Goal: Transaction & Acquisition: Purchase product/service

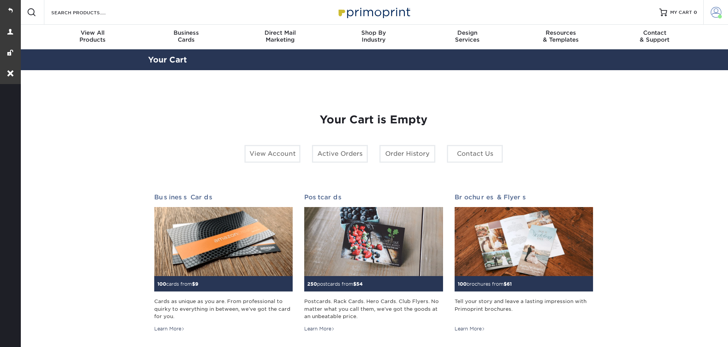
click at [715, 14] on span at bounding box center [716, 12] width 11 height 11
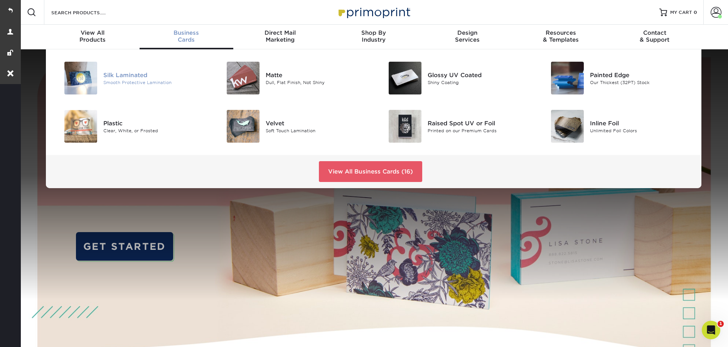
click at [137, 80] on div "Smooth Protective Lamination" at bounding box center [154, 82] width 102 height 7
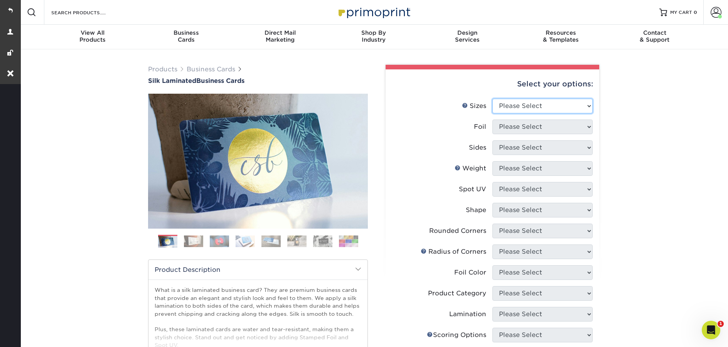
click at [524, 106] on select "Please Select 1.5" x 3.5" - Mini 1.75" x 3.5" - Mini 2" x 2" - Square 2" x 3" -…" at bounding box center [543, 106] width 100 height 15
select select "2.00x3.50"
click at [493, 99] on select "Please Select 1.5" x 3.5" - Mini 1.75" x 3.5" - Mini 2" x 2" - Square 2" x 3" -…" at bounding box center [543, 106] width 100 height 15
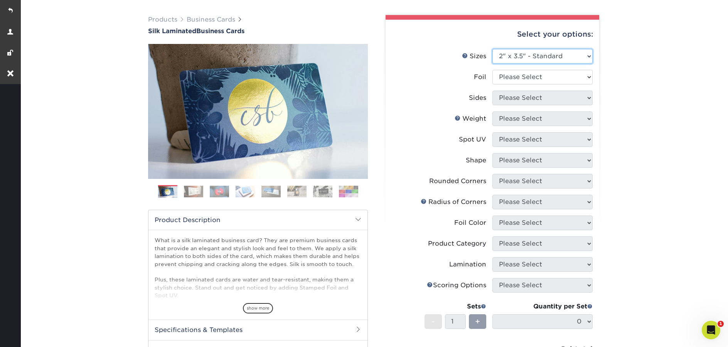
scroll to position [50, 0]
click at [522, 81] on select "Please Select Yes No" at bounding box center [543, 77] width 100 height 15
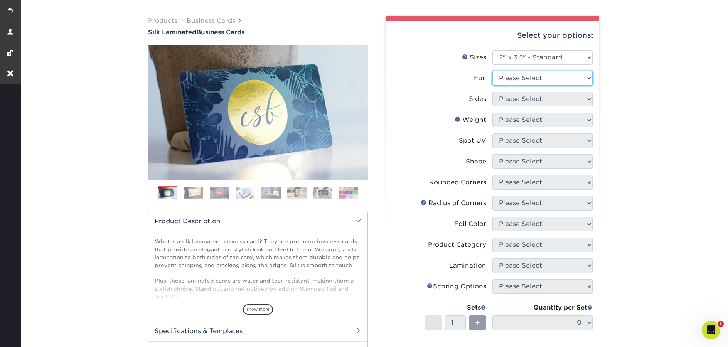
scroll to position [0, 0]
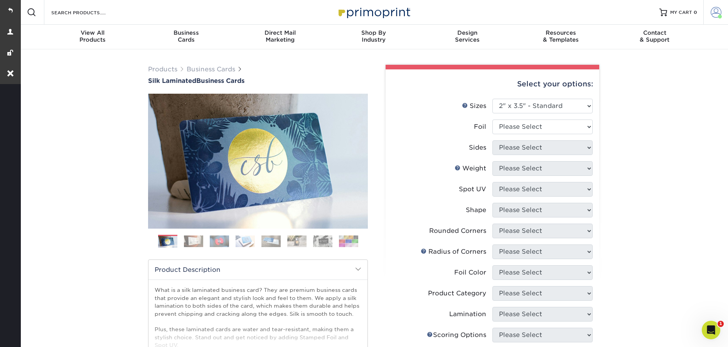
click at [713, 19] on link "Account" at bounding box center [716, 12] width 25 height 25
click at [685, 159] on div "Products Business Cards Silk Laminated Business Cards Previous Next" at bounding box center [373, 293] width 709 height 488
click at [534, 125] on select "Please Select Yes No" at bounding box center [543, 127] width 100 height 15
select select "0"
click at [493, 120] on select "Please Select Yes No" at bounding box center [543, 127] width 100 height 15
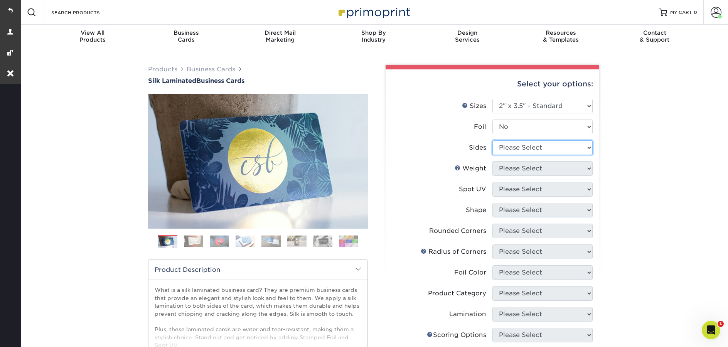
click at [517, 151] on select "Please Select Print Both Sides Print Front Only" at bounding box center [543, 147] width 100 height 15
select select "13abbda7-1d64-4f25-8bb2-c179b224825d"
click at [493, 140] on select "Please Select Print Both Sides Print Front Only" at bounding box center [543, 147] width 100 height 15
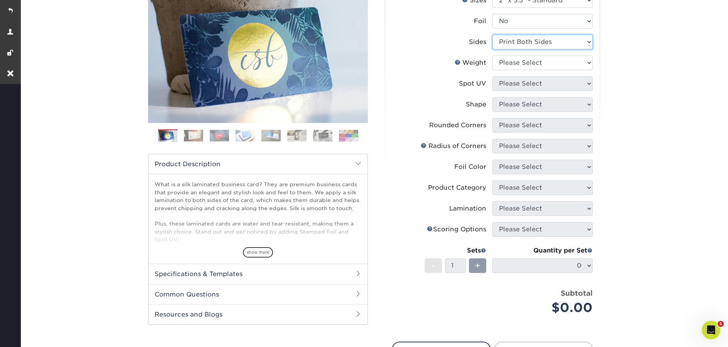
scroll to position [106, 0]
click at [500, 62] on select "Please Select 16PT" at bounding box center [543, 62] width 100 height 15
select select "16PT"
click at [493, 55] on select "Please Select 16PT" at bounding box center [543, 62] width 100 height 15
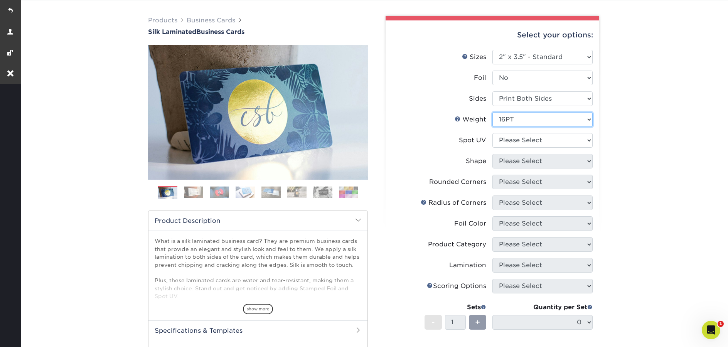
scroll to position [49, 0]
click at [537, 138] on select "Please Select No Spot UV Front and Back (Both Sides) Front Only Back Only" at bounding box center [543, 140] width 100 height 15
select select "3"
click at [493, 133] on select "Please Select No Spot UV Front and Back (Both Sides) Front Only Back Only" at bounding box center [543, 140] width 100 height 15
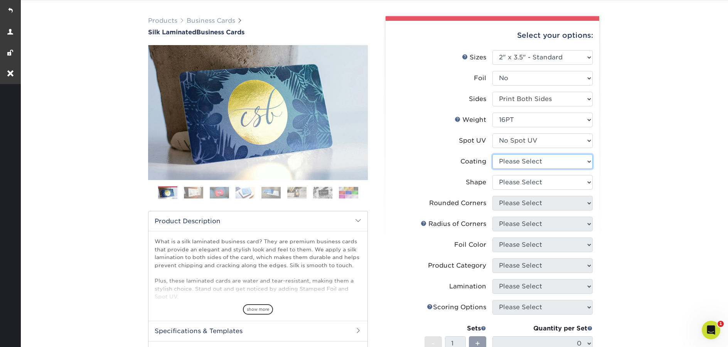
click at [509, 166] on select at bounding box center [543, 161] width 100 height 15
select select "3e7618de-abca-4bda-9f97-8b9129e913d8"
click at [493, 154] on select at bounding box center [543, 161] width 100 height 15
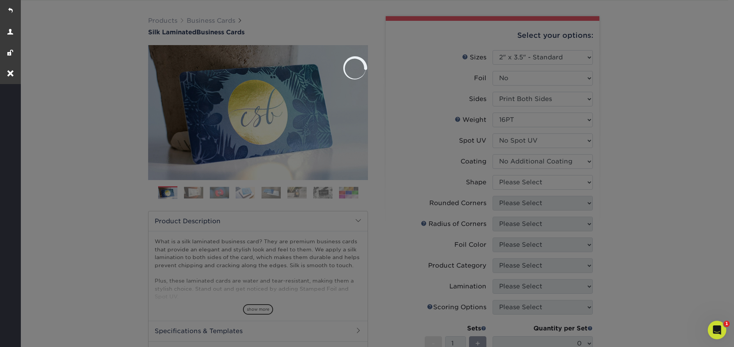
click at [514, 185] on div at bounding box center [367, 173] width 734 height 347
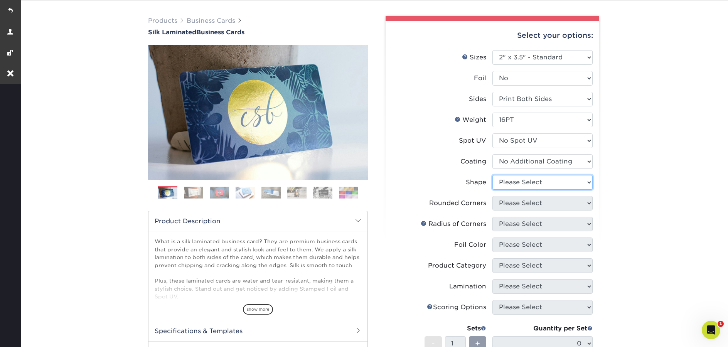
click at [515, 184] on select "Please Select Standard Oval" at bounding box center [543, 182] width 100 height 15
select select "standard"
click at [493, 175] on select "Please Select Standard Oval" at bounding box center [543, 182] width 100 height 15
click at [513, 206] on select "Please Select Yes - Round 2 Corners Yes - Round 4 Corners No" at bounding box center [543, 203] width 100 height 15
select select "0"
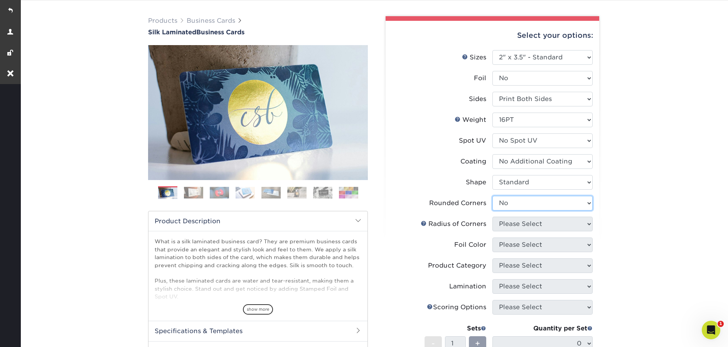
click at [493, 196] on select "Please Select Yes - Round 2 Corners Yes - Round 4 Corners No" at bounding box center [543, 203] width 100 height 15
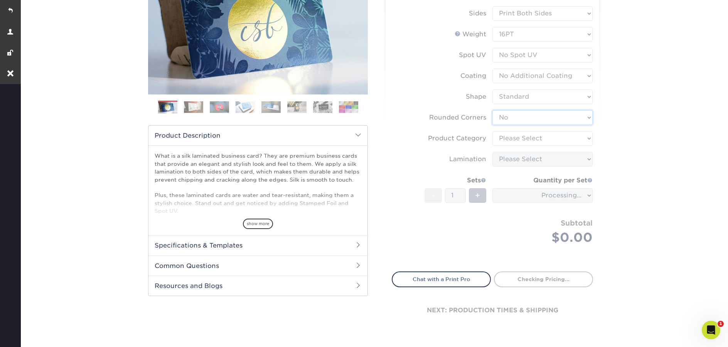
scroll to position [135, 0]
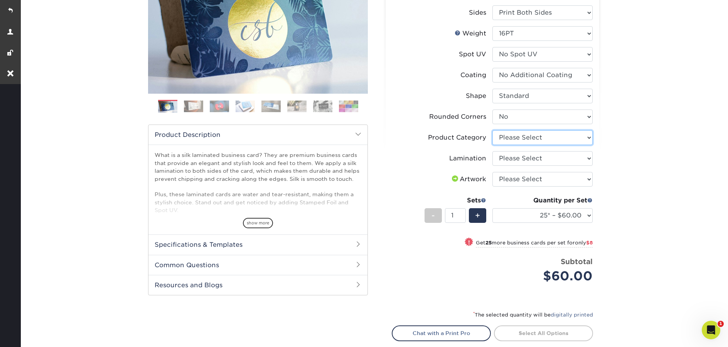
click at [519, 137] on select "Please Select Business Cards" at bounding box center [543, 137] width 100 height 15
select select "3b5148f1-0588-4f88-a218-97bcfdce65c1"
click at [493, 130] on select "Please Select Business Cards" at bounding box center [543, 137] width 100 height 15
click at [522, 162] on select "Please Select Silk" at bounding box center [543, 158] width 100 height 15
select select "ccacb42f-45f7-42d3-bbd3-7c8421cf37f0"
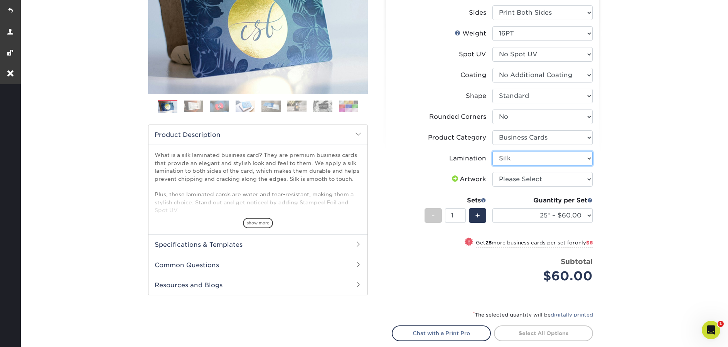
click at [493, 151] on select "Please Select Silk" at bounding box center [543, 158] width 100 height 15
click at [530, 182] on select "Please Select I will upload files I need a design - $100" at bounding box center [543, 179] width 100 height 15
select select "upload"
click at [493, 172] on select "Please Select I will upload files I need a design - $100" at bounding box center [543, 179] width 100 height 15
click at [478, 216] on span "+" at bounding box center [477, 216] width 5 height 12
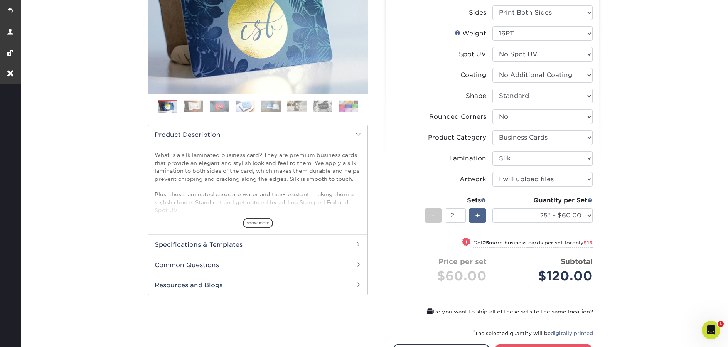
click at [478, 216] on span "+" at bounding box center [477, 216] width 5 height 12
type input "5"
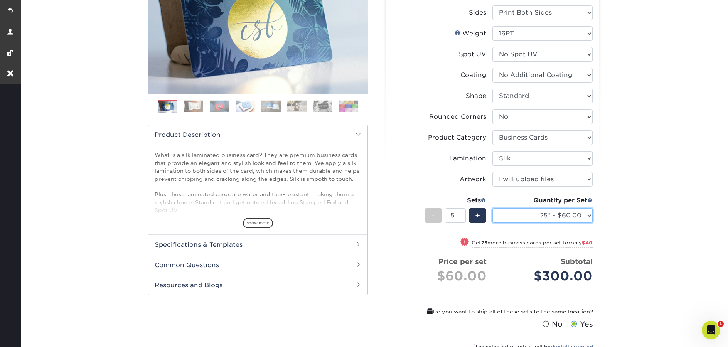
click at [526, 217] on select "25* – $60.00 50* – $68.00 75* – $76.00 100* – $84.00 250* – $92.00 500 – $96.00…" at bounding box center [543, 215] width 100 height 15
select select "250* – $92.00"
click at [493, 208] on select "25* – $60.00 50* – $68.00 75* – $76.00 100* – $84.00 250* – $92.00 500 – $96.00…" at bounding box center [543, 215] width 100 height 15
click at [616, 185] on div "Products Business Cards Silk Laminated Business Cards Previous Next" at bounding box center [373, 180] width 709 height 533
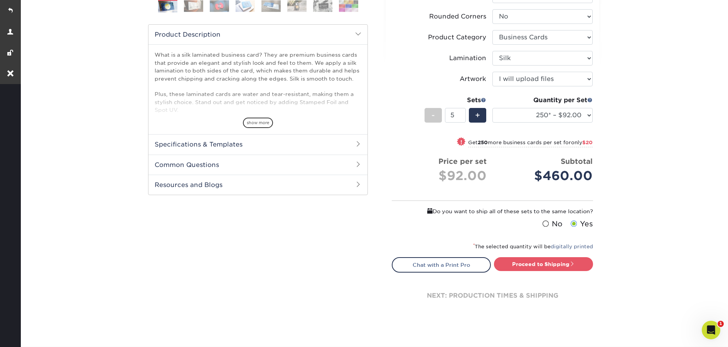
scroll to position [275, 0]
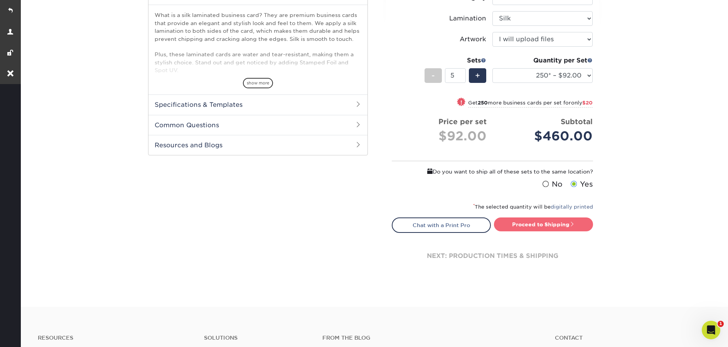
click at [544, 228] on link "Proceed to Shipping" at bounding box center [543, 225] width 99 height 14
type input "Set 1"
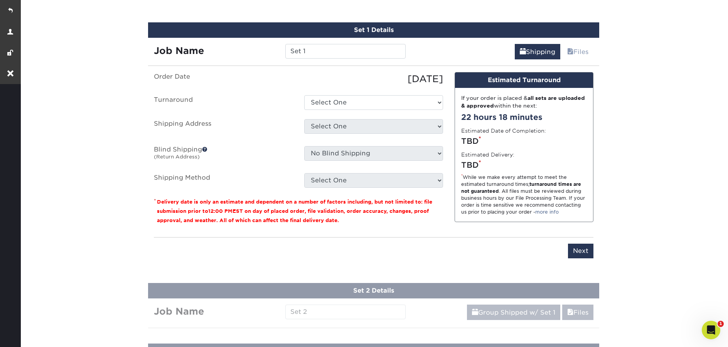
scroll to position [513, 0]
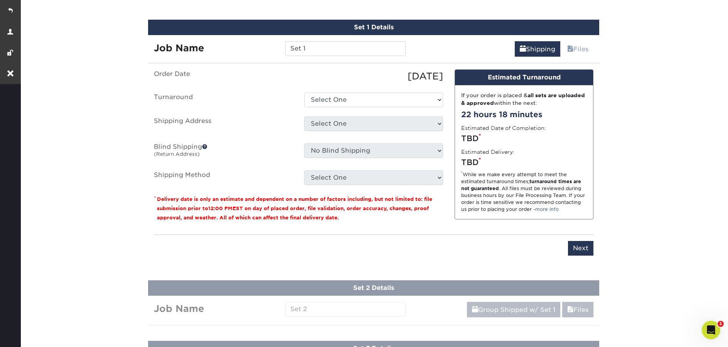
click at [369, 107] on ul "Order Date [DATE] [GEOGRAPHIC_DATA] Select One 2-4 Business Days 2 Day Next Bus…" at bounding box center [298, 127] width 289 height 116
click at [369, 101] on select "Select One 2-4 Business Days 2 Day Next Business Day" at bounding box center [373, 100] width 139 height 15
select select "d1b63c63-e638-46b8-b171-df9c8cedce0d"
click at [304, 93] on select "Select One 2-4 Business Days 2 Day Next Business Day" at bounding box center [373, 100] width 139 height 15
click at [361, 125] on select "Select One Elite PT Business Cards + Add New Address" at bounding box center [373, 124] width 139 height 15
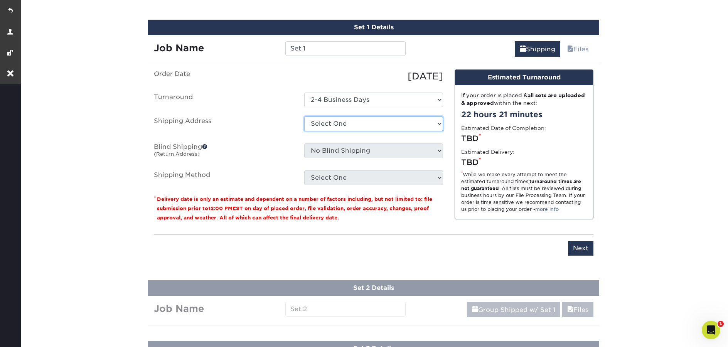
select select "285910"
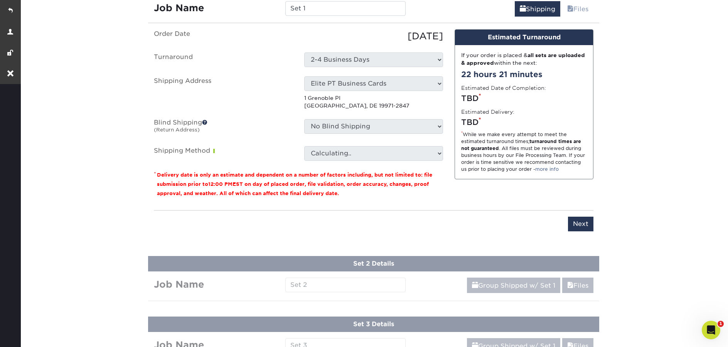
scroll to position [564, 0]
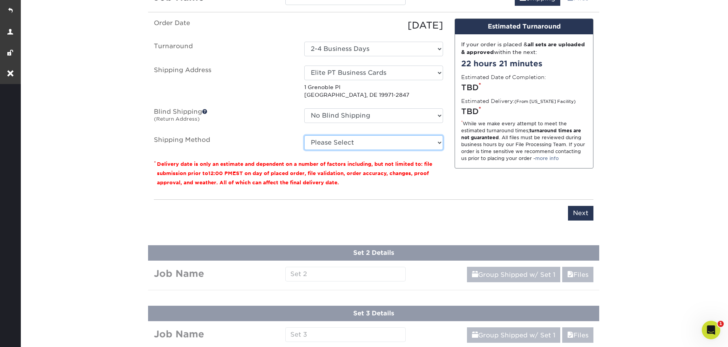
click at [400, 139] on select "Please Select Ground Shipping (+$15.76) 3 Day Shipping Service (+$22.97) 2 Day …" at bounding box center [373, 142] width 139 height 15
select select "03"
click at [304, 135] on select "Please Select Ground Shipping (+$15.76) 3 Day Shipping Service (+$22.97) 2 Day …" at bounding box center [373, 142] width 139 height 15
click at [584, 215] on input "Next" at bounding box center [580, 213] width 25 height 15
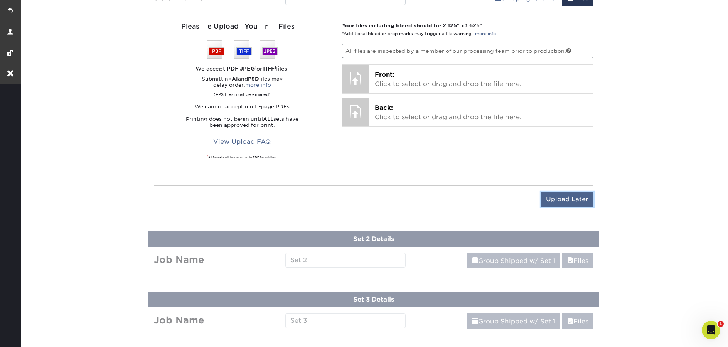
click at [571, 199] on input "Upload Later" at bounding box center [567, 199] width 52 height 15
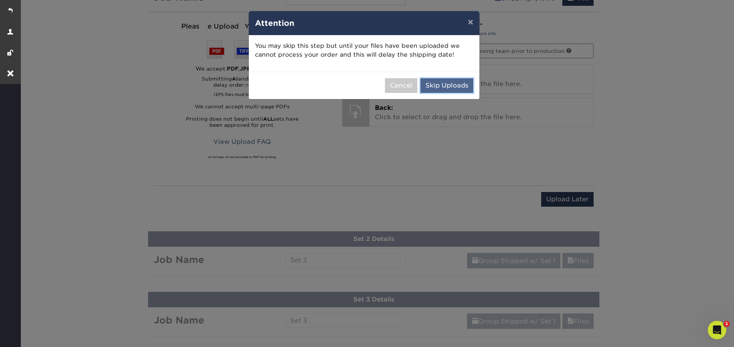
click at [461, 82] on button "Skip Uploads" at bounding box center [447, 85] width 53 height 15
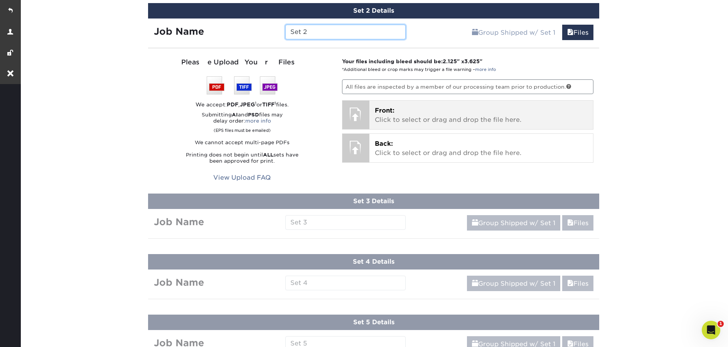
scroll to position [596, 0]
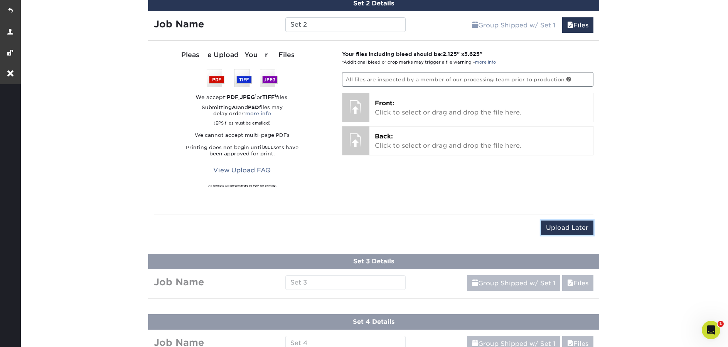
click at [566, 228] on input "Upload Later" at bounding box center [567, 228] width 52 height 15
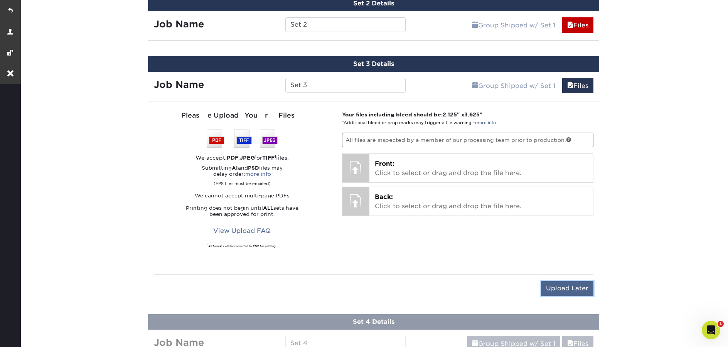
click at [569, 291] on input "Upload Later" at bounding box center [567, 288] width 52 height 15
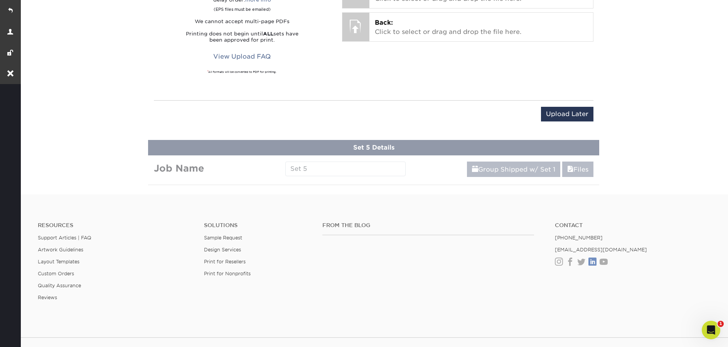
scroll to position [832, 0]
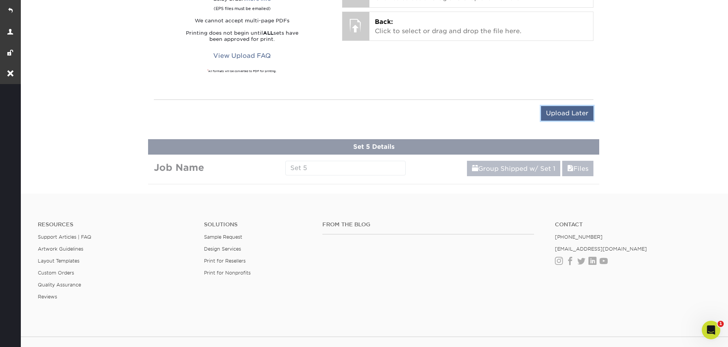
click at [557, 113] on input "Upload Later" at bounding box center [567, 113] width 52 height 15
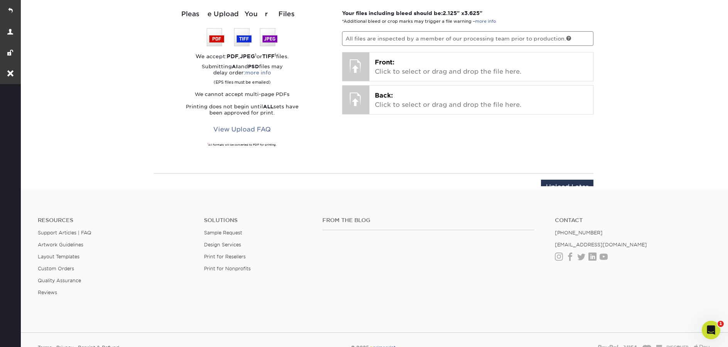
scroll to position [628, 0]
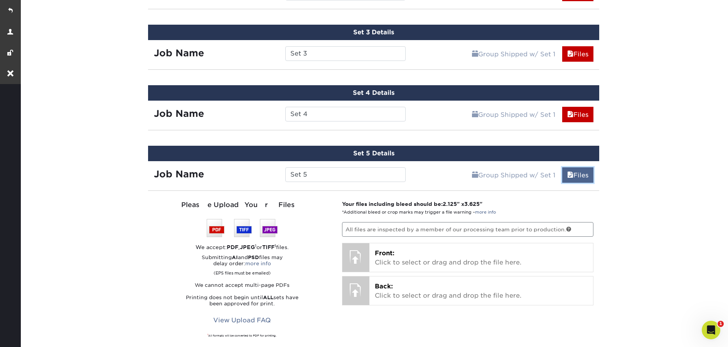
click at [577, 176] on link "Files" at bounding box center [578, 174] width 31 height 15
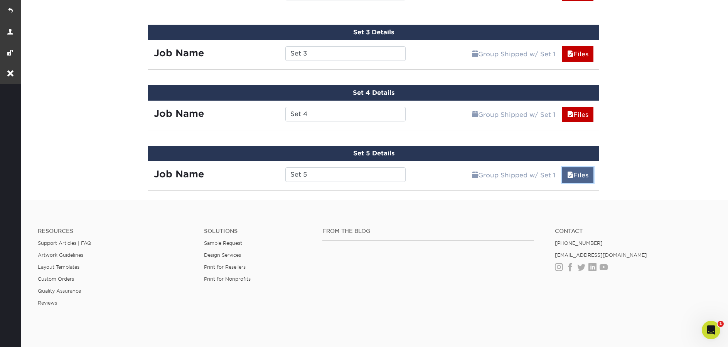
click at [578, 171] on link "Files" at bounding box center [578, 174] width 31 height 15
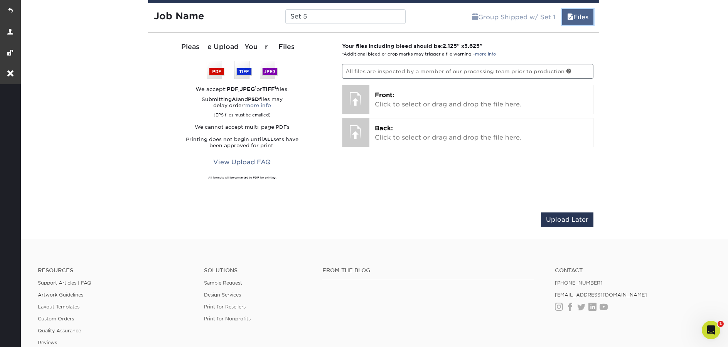
scroll to position [641, 0]
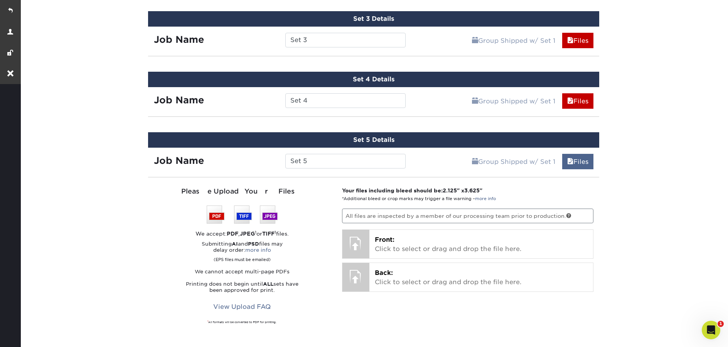
click at [578, 171] on div "Set 5 Details Job Name Set 5 Group Shipped w/ Set 1 Files Continue You've choos…" at bounding box center [373, 256] width 451 height 249
click at [578, 165] on link "Files" at bounding box center [578, 161] width 31 height 15
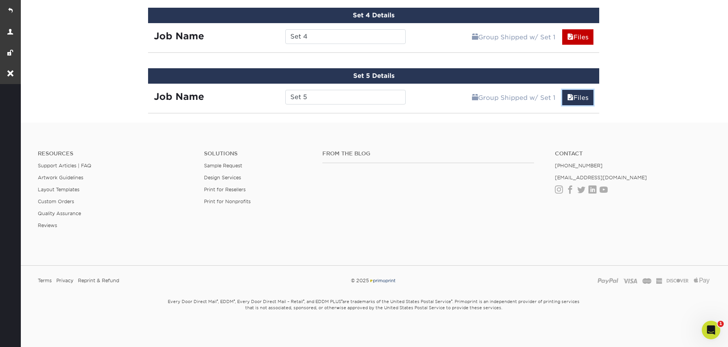
scroll to position [704, 0]
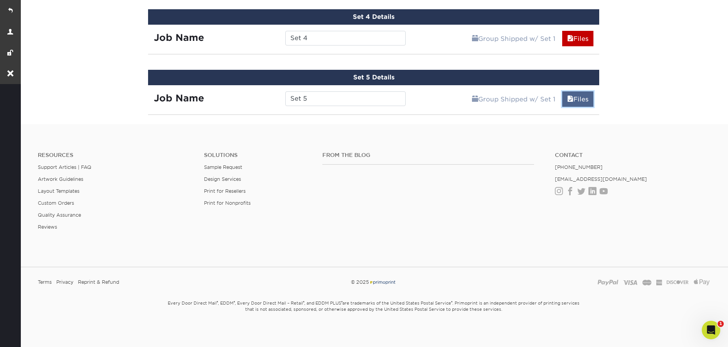
click at [576, 101] on link "Files" at bounding box center [578, 98] width 31 height 15
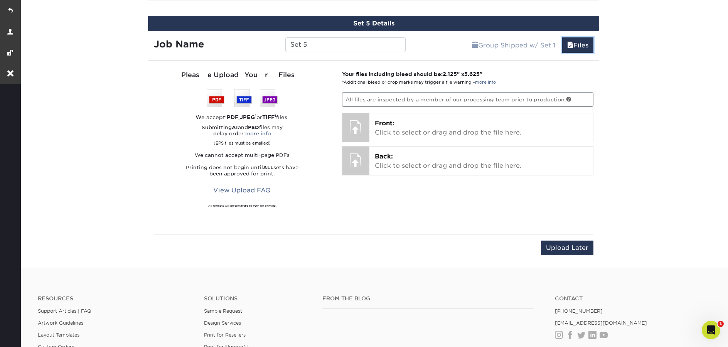
scroll to position [758, 0]
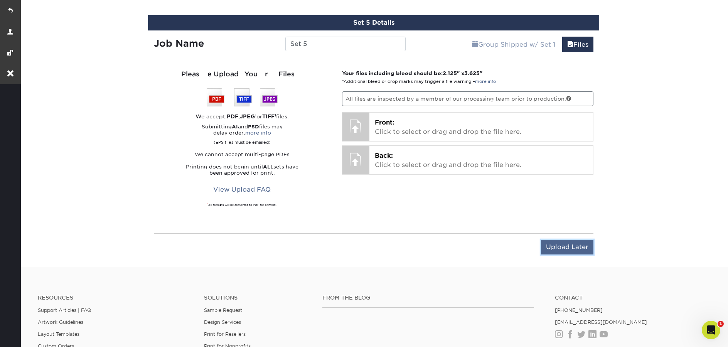
click at [581, 243] on input "Upload Later" at bounding box center [567, 247] width 52 height 15
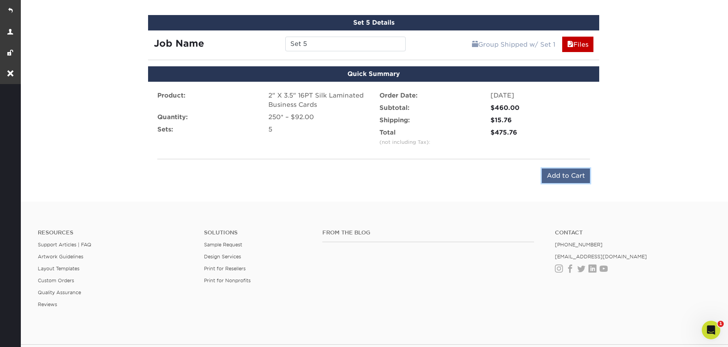
click at [568, 174] on input "Add to Cart" at bounding box center [566, 176] width 48 height 15
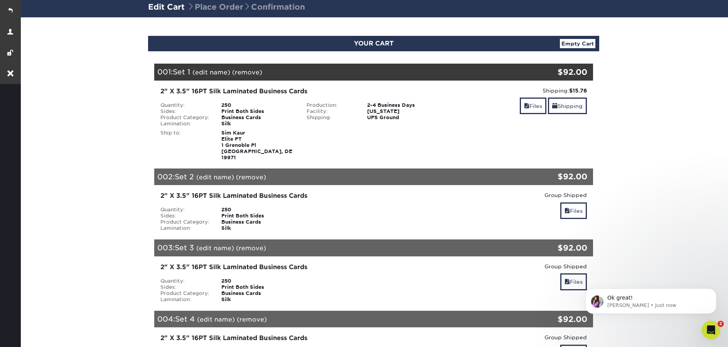
scroll to position [59, 0]
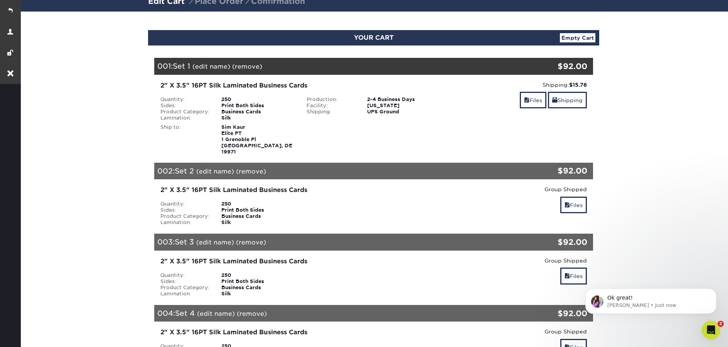
click at [512, 94] on div "Files Shipping" at bounding box center [520, 101] width 135 height 18
click at [527, 100] on span at bounding box center [526, 100] width 5 height 6
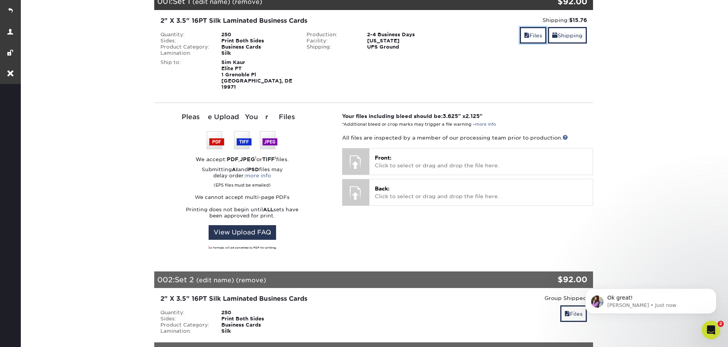
scroll to position [7, 0]
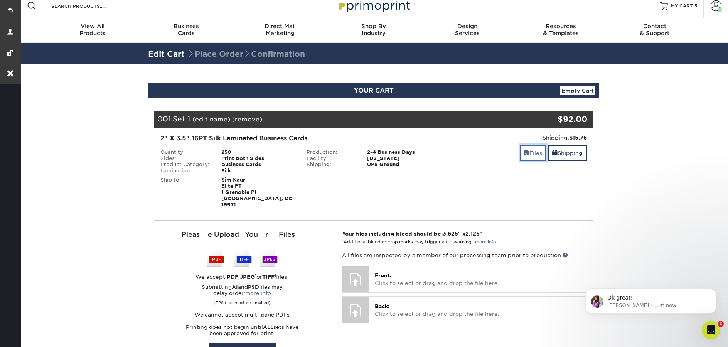
click at [539, 157] on link "Files" at bounding box center [533, 153] width 27 height 17
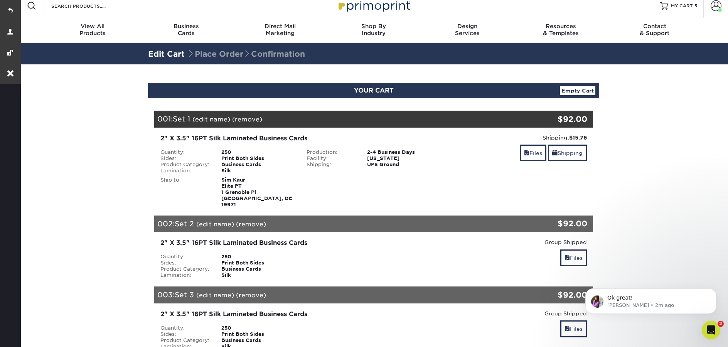
click at [361, 2] on img at bounding box center [373, 5] width 77 height 17
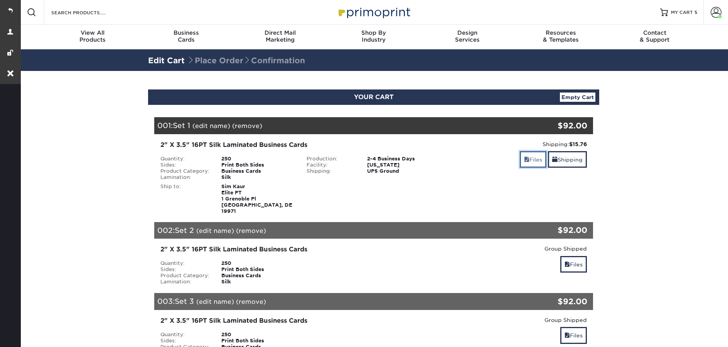
click at [534, 159] on link "Files" at bounding box center [533, 159] width 27 height 17
